Goal: Entertainment & Leisure: Consume media (video, audio)

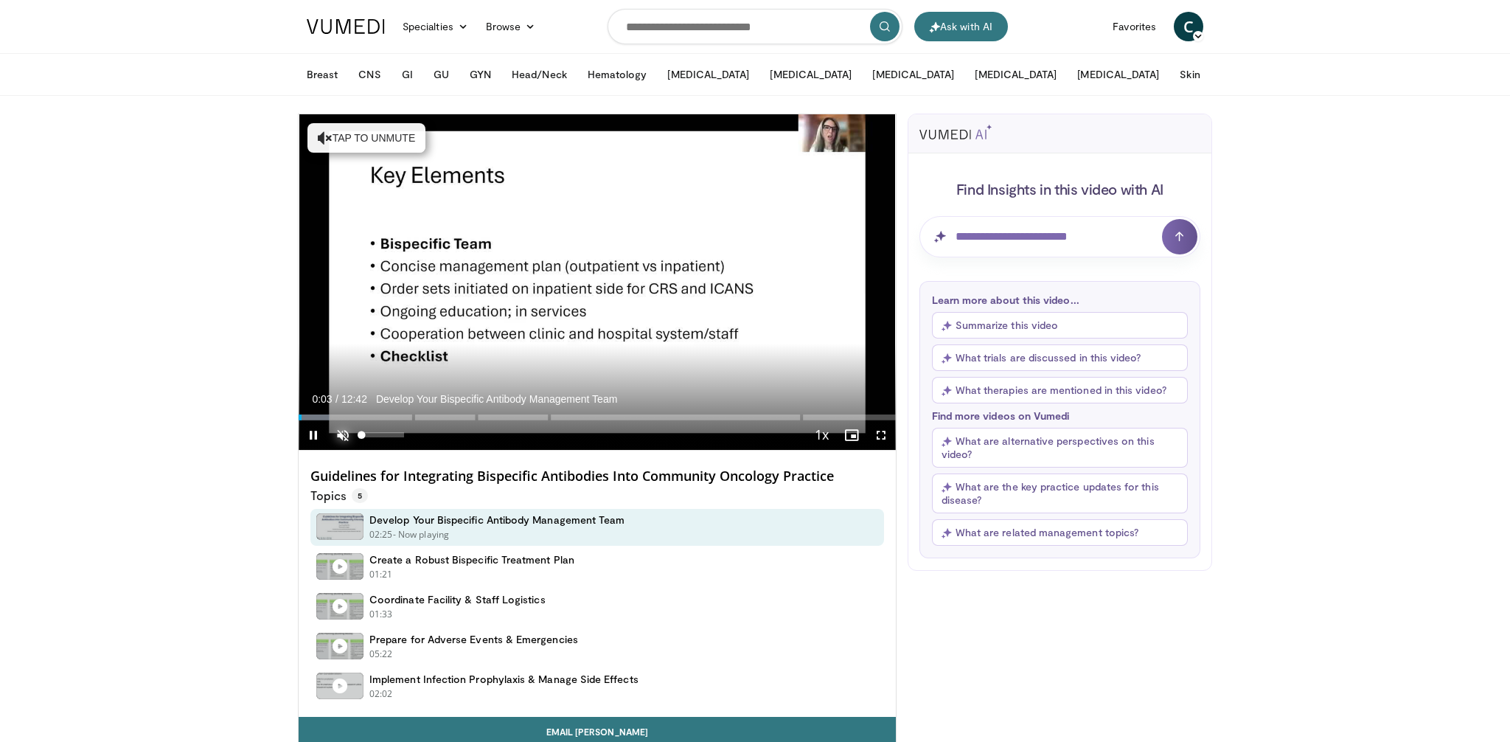
click at [341, 430] on span "Video Player" at bounding box center [342, 434] width 29 height 29
click at [880, 436] on span "Video Player" at bounding box center [880, 434] width 29 height 29
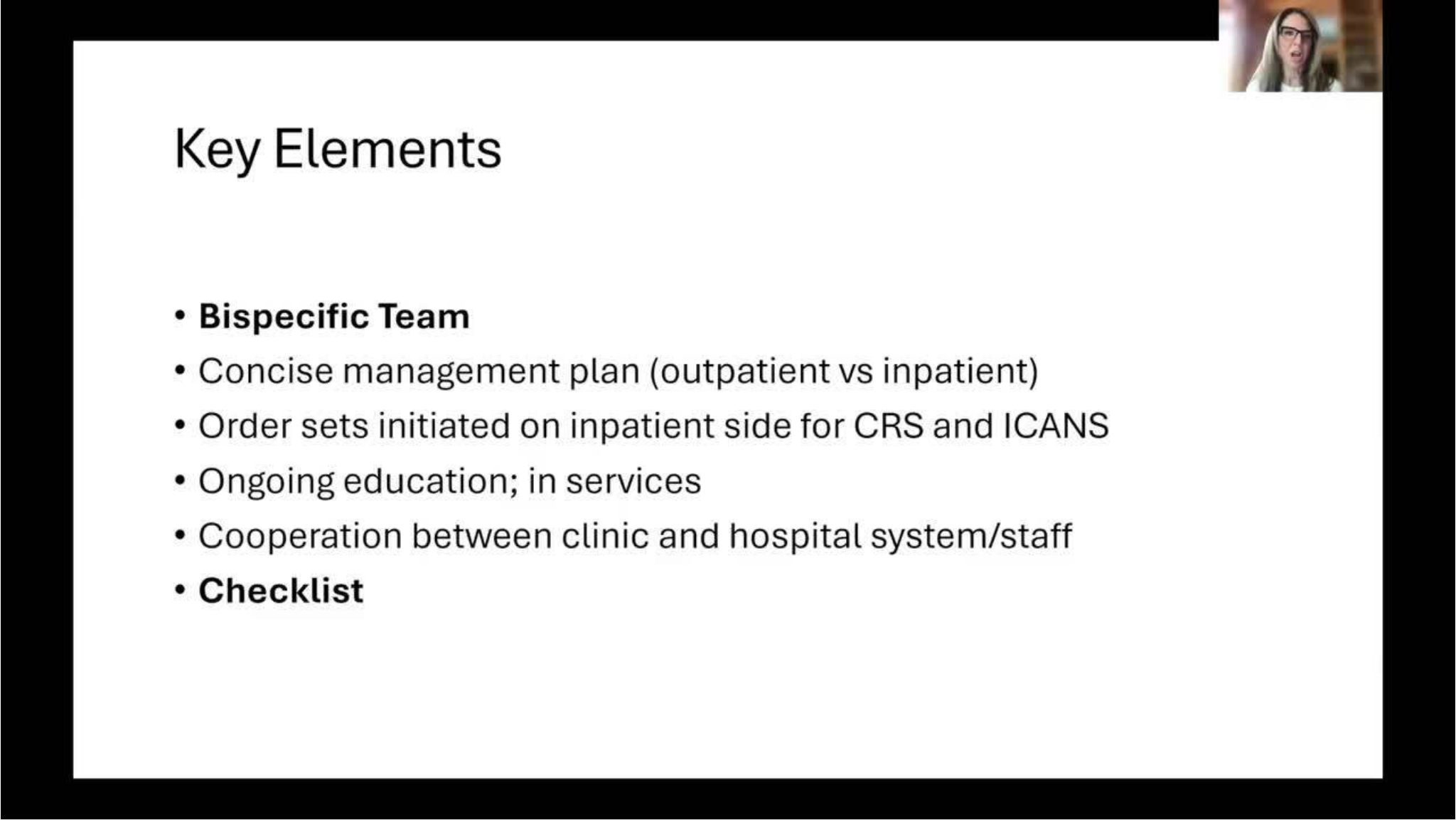
click at [199, 355] on div "10 seconds Tap to unmute" at bounding box center [728, 409] width 1456 height 819
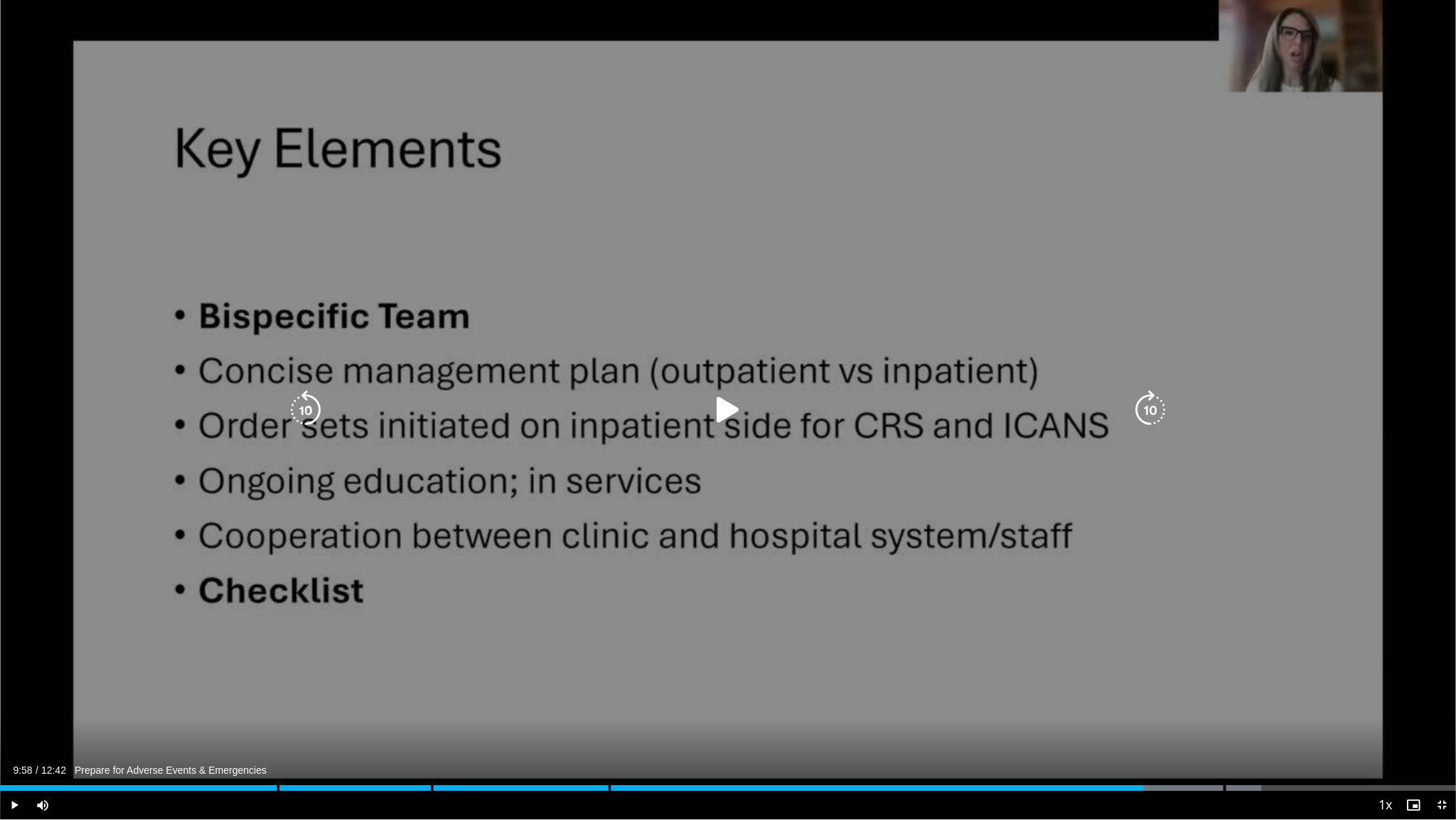
click at [513, 571] on div "10 seconds Tap to unmute" at bounding box center [728, 409] width 1456 height 819
click at [732, 408] on icon "Video Player" at bounding box center [727, 409] width 40 height 40
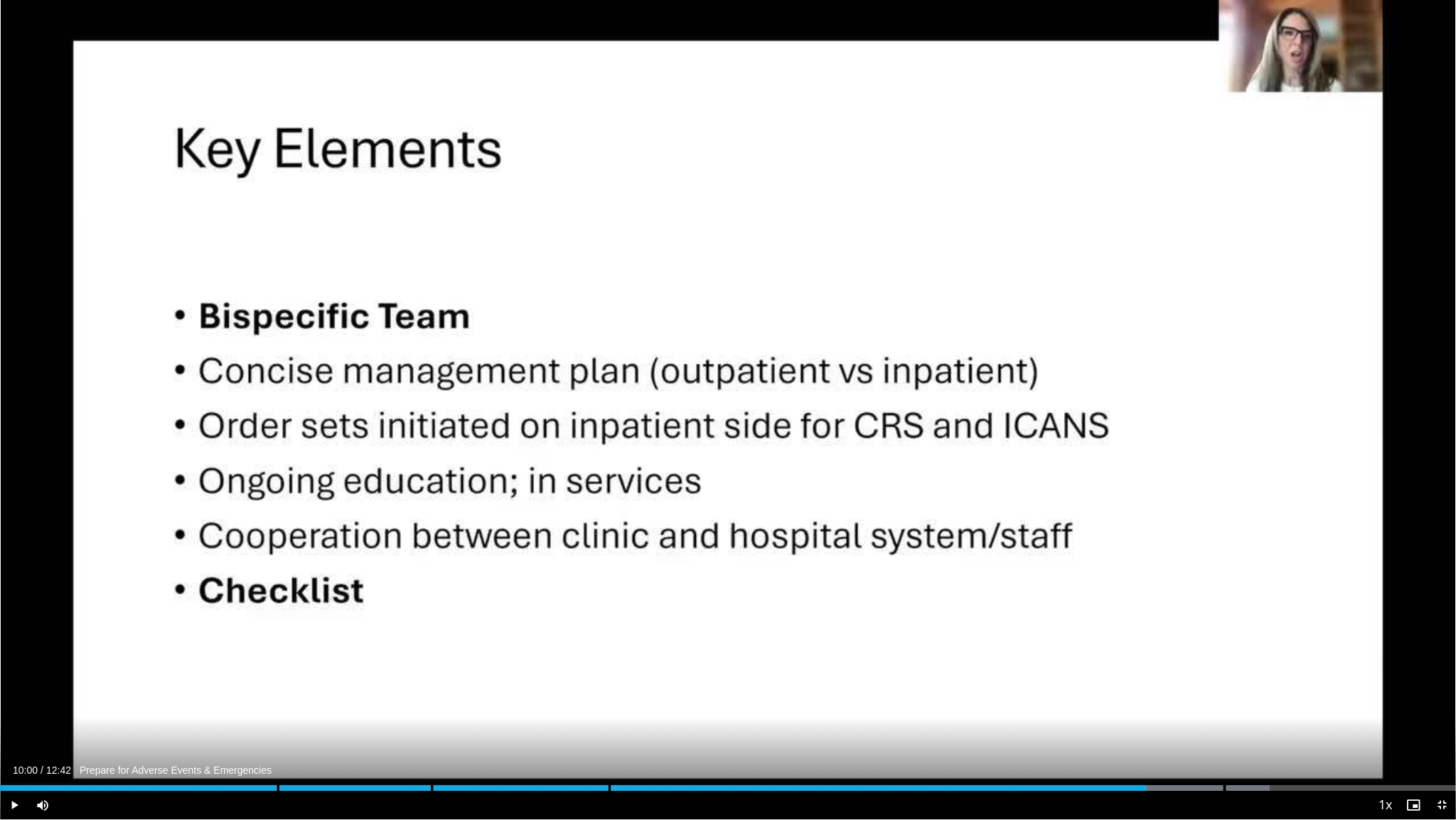
click at [637, 393] on div "10 seconds Tap to unmute" at bounding box center [728, 409] width 1456 height 819
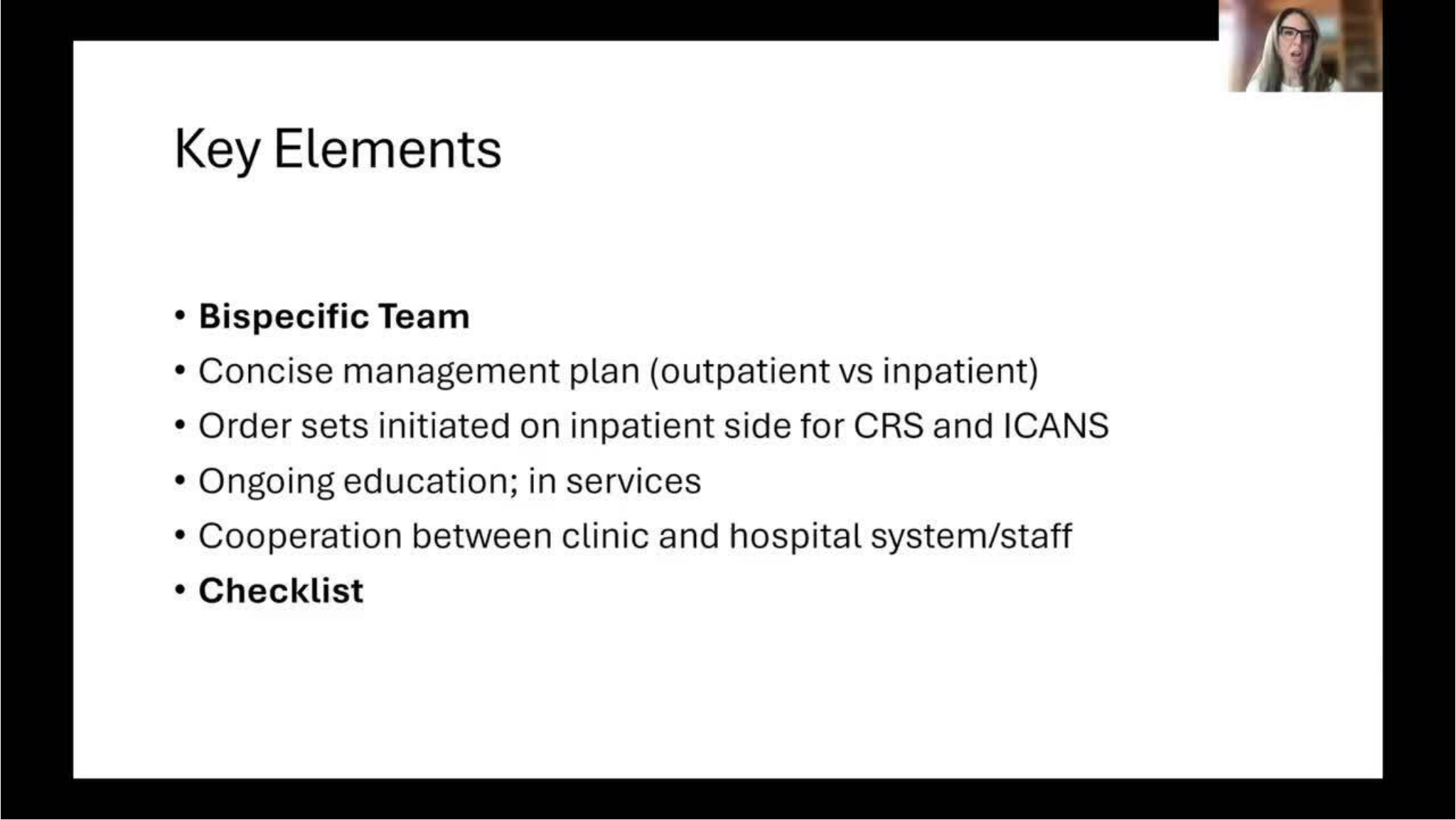
click at [637, 393] on div "10 seconds Tap to unmute" at bounding box center [728, 409] width 1456 height 819
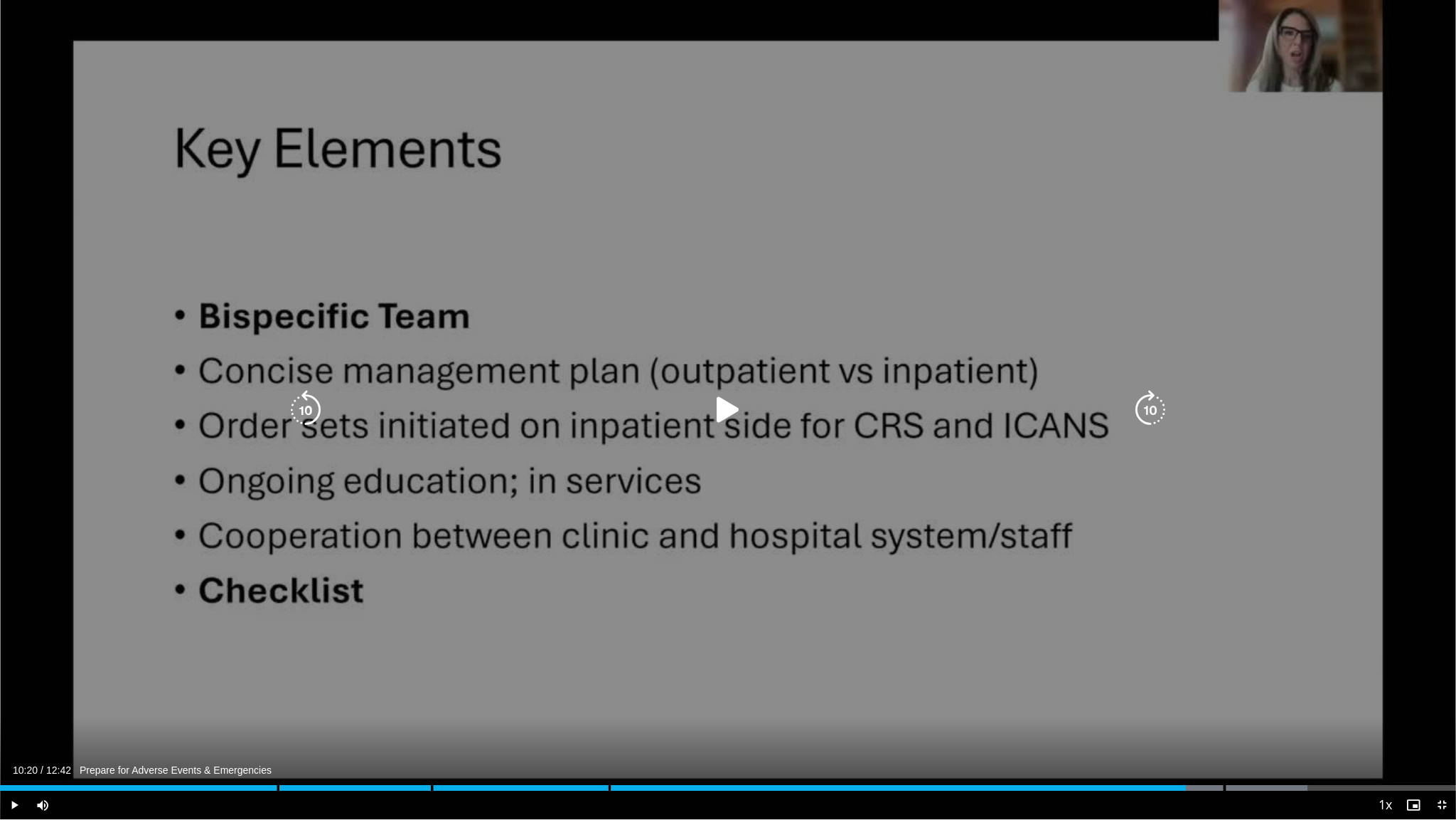
click at [727, 410] on icon "Video Player" at bounding box center [727, 409] width 40 height 40
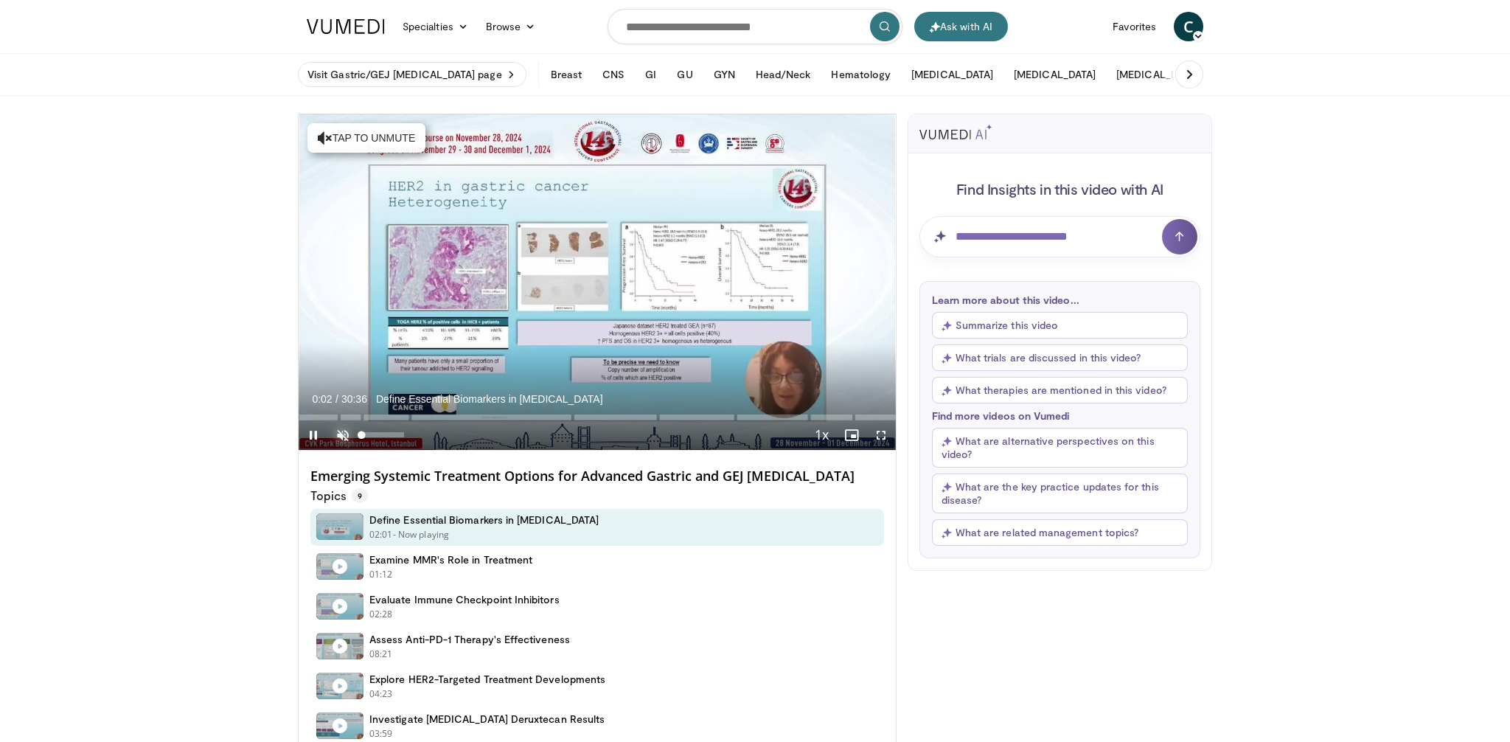
click at [343, 435] on span "Video Player" at bounding box center [342, 434] width 29 height 29
click at [882, 439] on span "Video Player" at bounding box center [880, 434] width 29 height 29
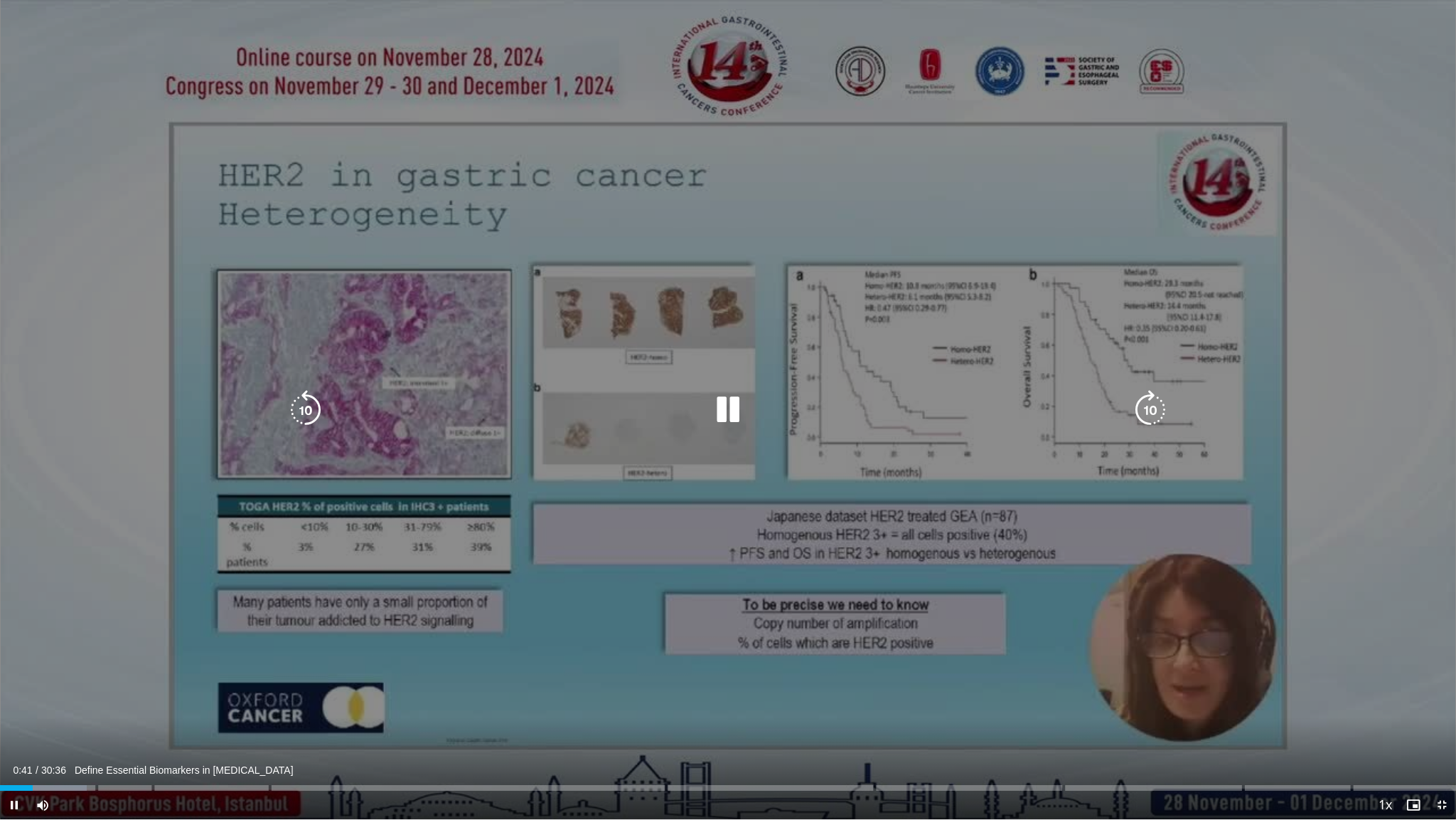
click at [167, 287] on div "10 seconds Tap to unmute" at bounding box center [728, 409] width 1456 height 819
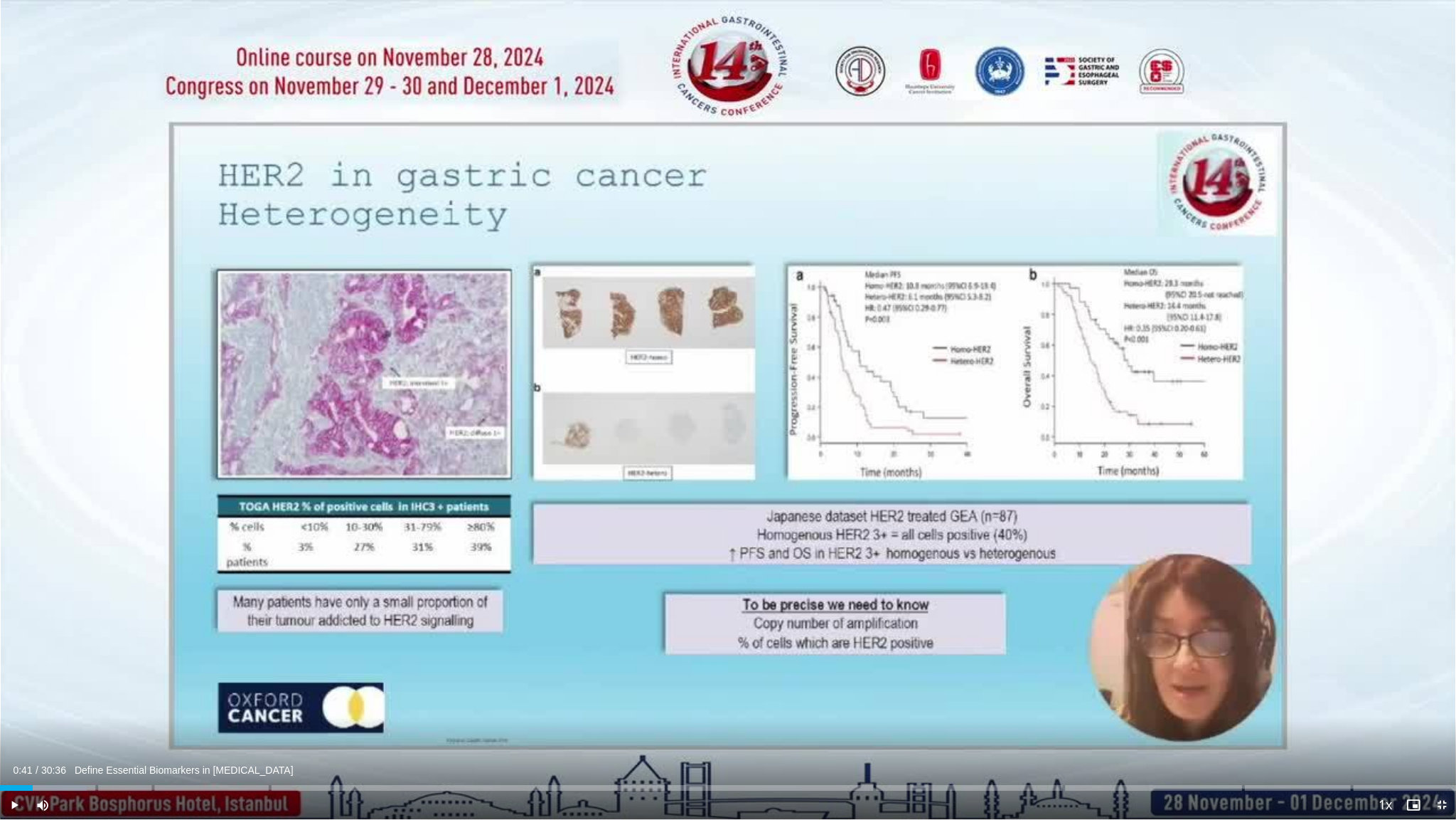
click at [1443, 715] on span "Video Player" at bounding box center [1442, 804] width 28 height 28
